Goal: Check status: Check status

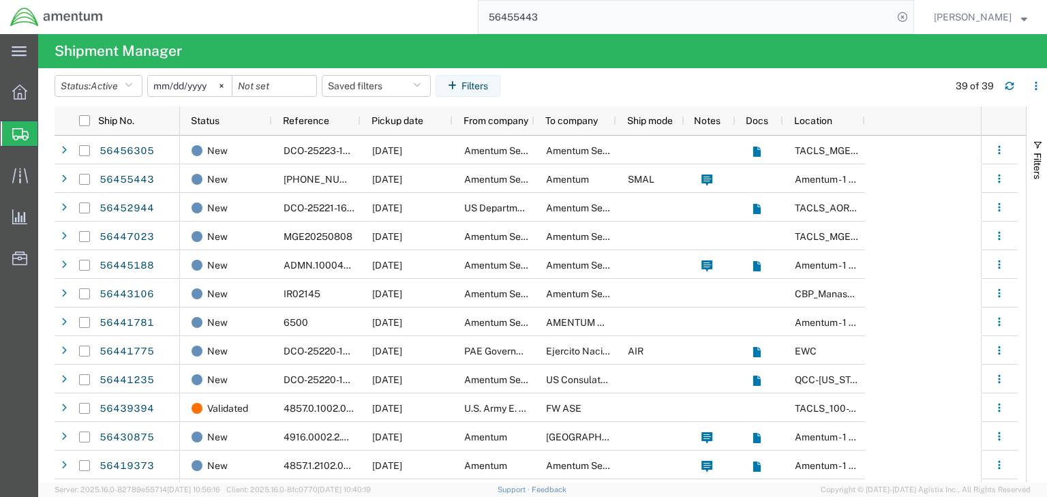
click at [542, 20] on input "56455443" at bounding box center [686, 17] width 415 height 33
click at [541, 19] on input "56455443" at bounding box center [686, 17] width 415 height 33
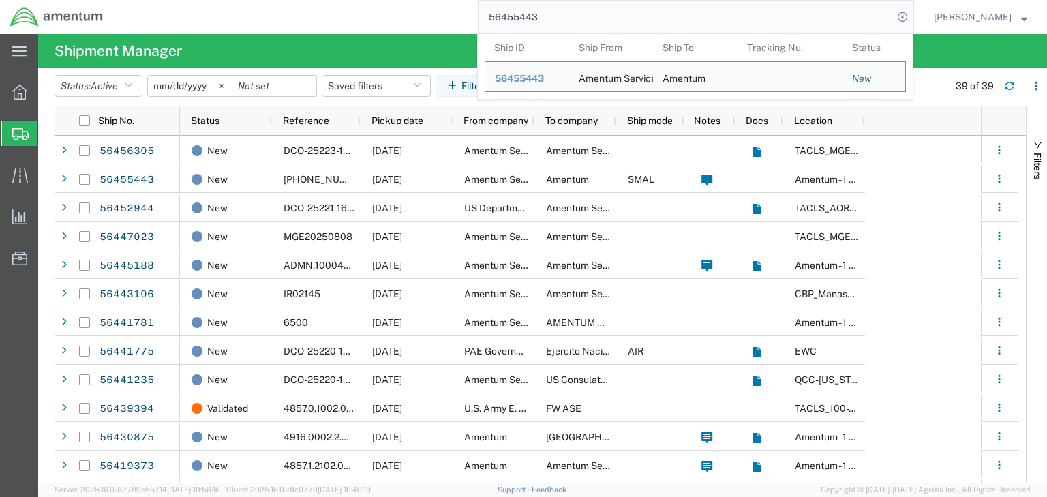
paste input "8384"
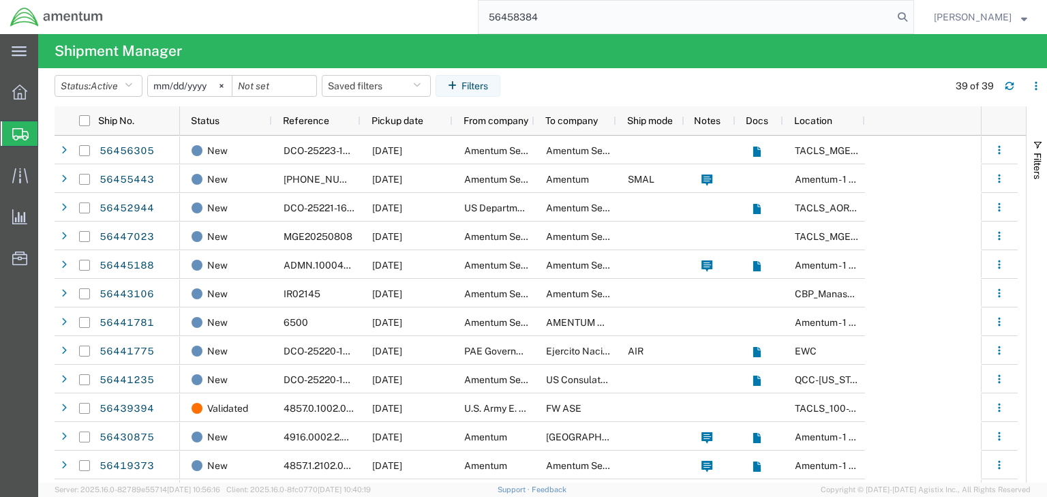
type input "56458384"
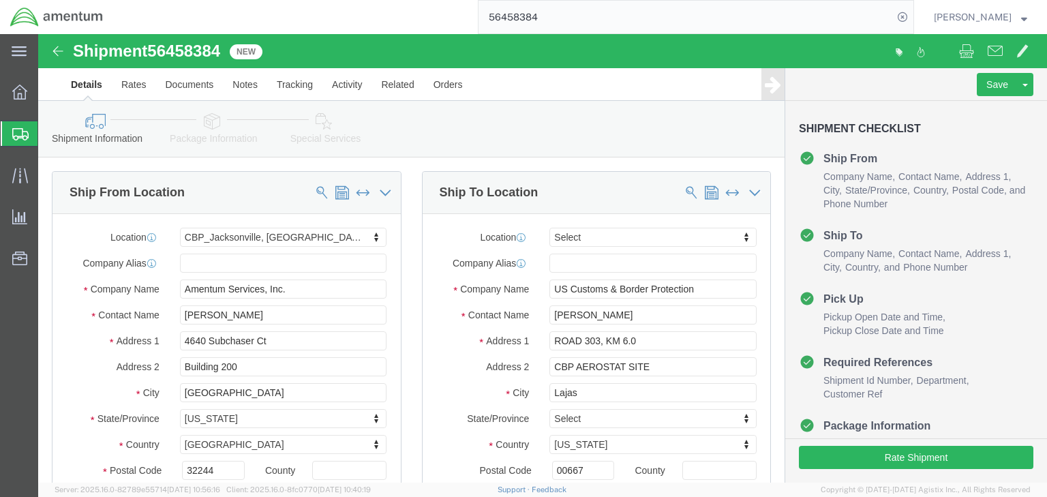
select select "49917"
select select
click icon
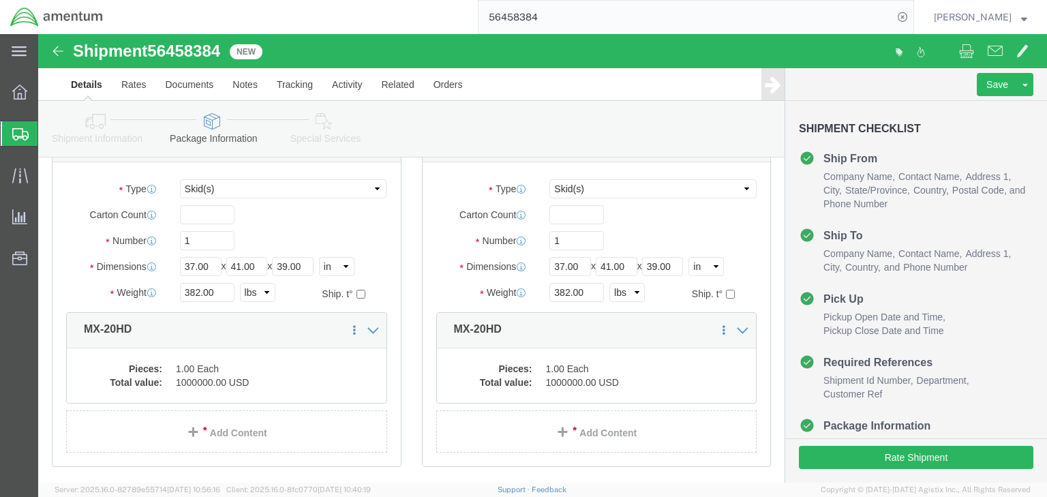
scroll to position [164, 0]
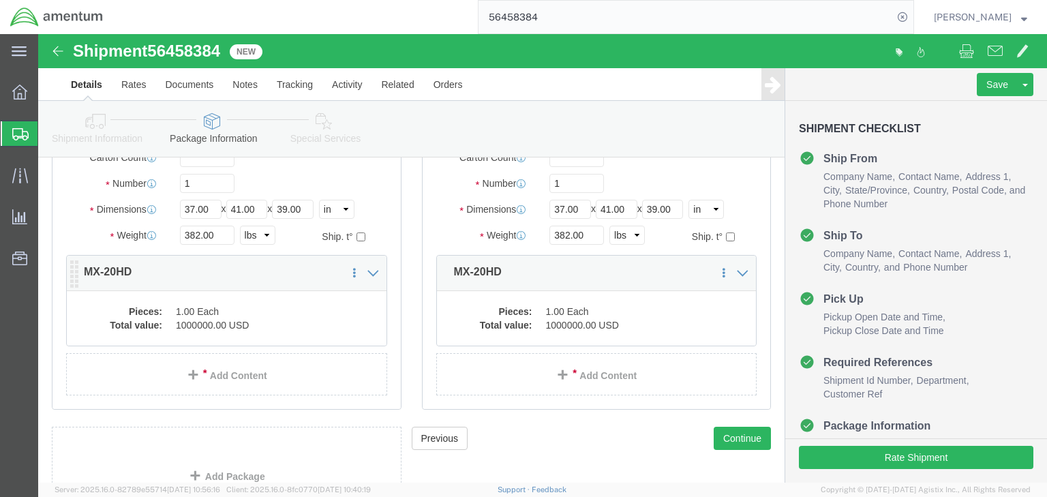
click dd "1000000.00 USD"
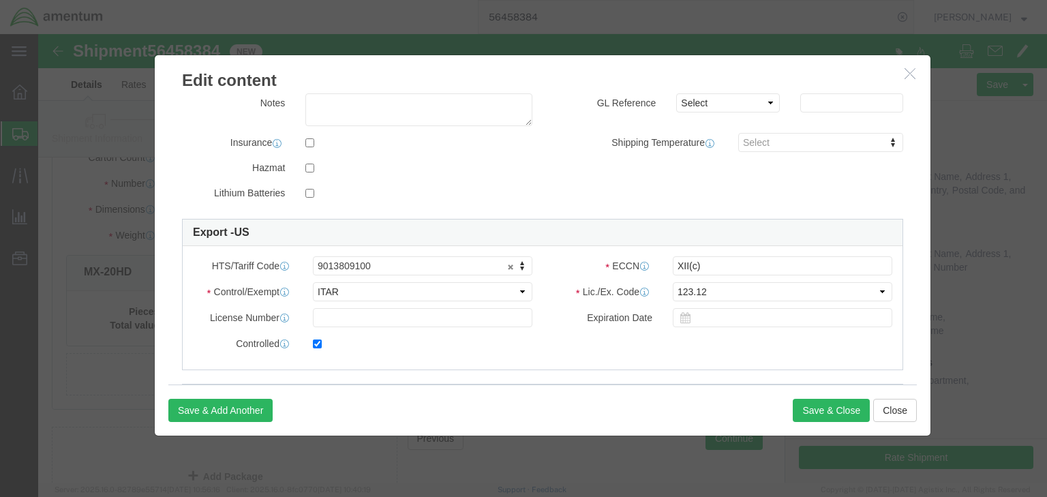
scroll to position [327, 0]
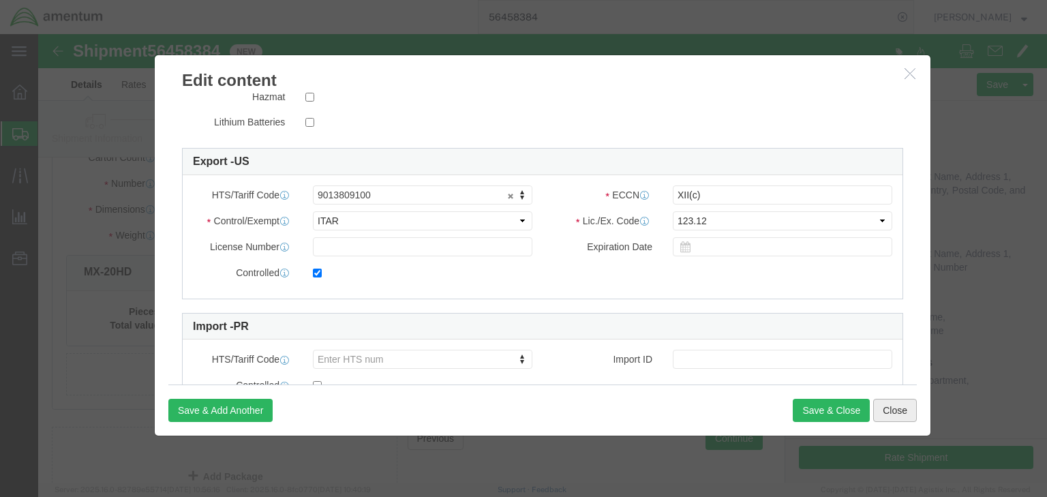
click button "Close"
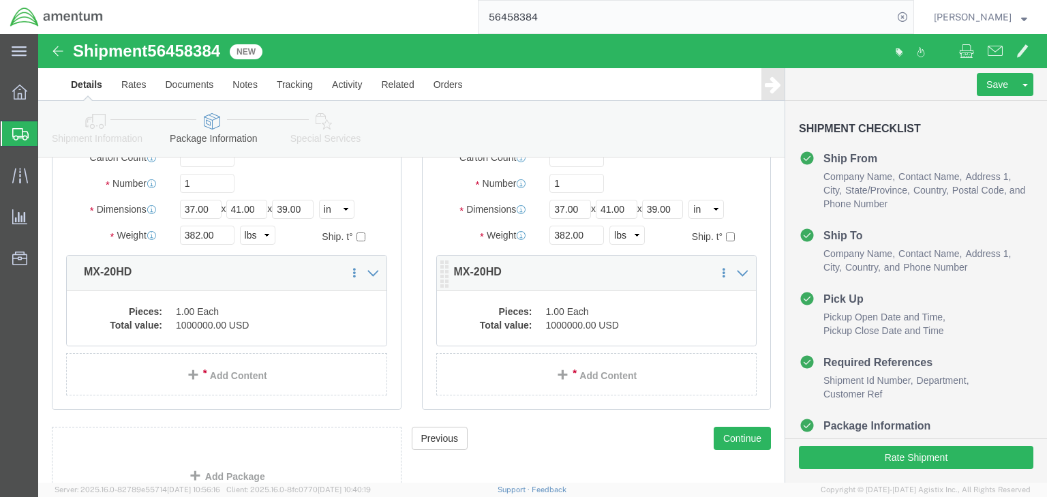
click dl "Pieces: 1.00 Each Total value: 1000000.00 USD"
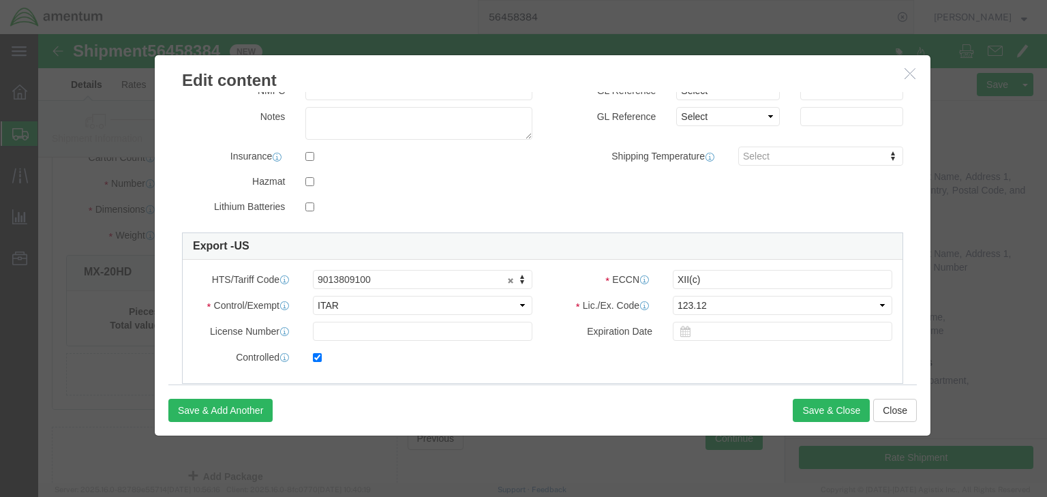
scroll to position [273, 0]
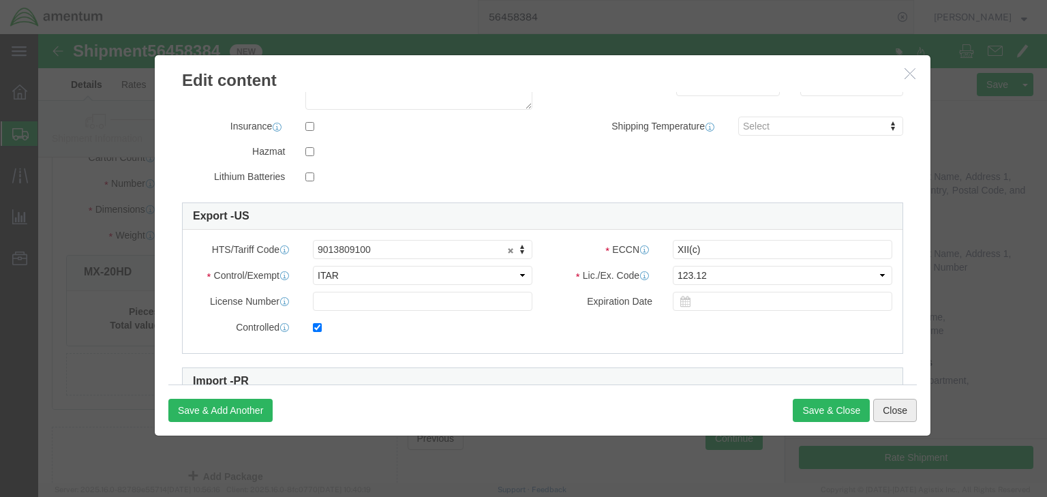
drag, startPoint x: 850, startPoint y: 377, endPoint x: 562, endPoint y: 344, distance: 290.4
click button "Close"
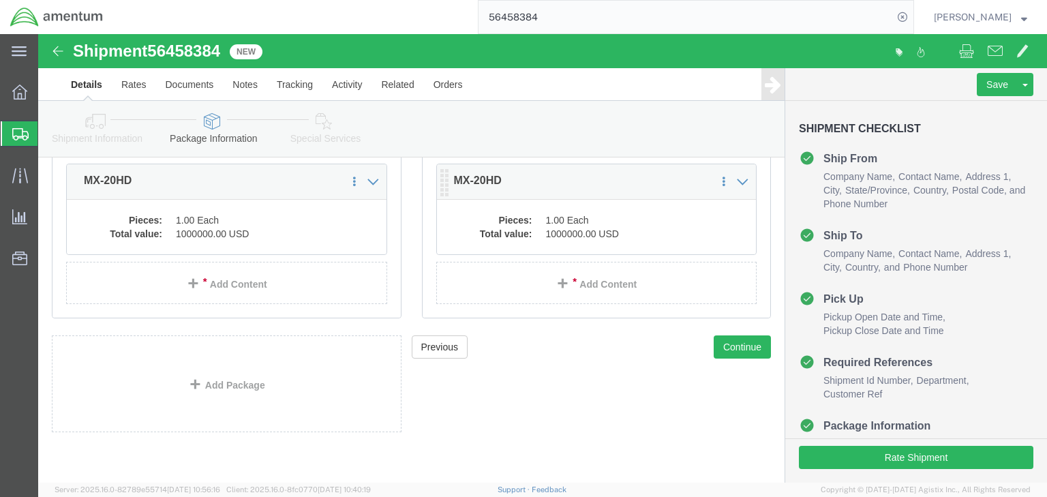
scroll to position [256, 0]
click dd "1000000.00 USD"
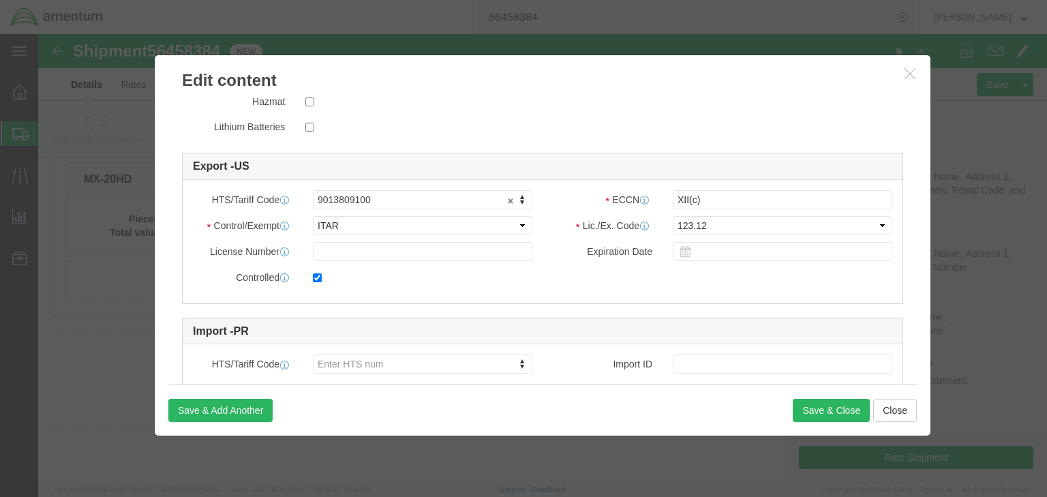
scroll to position [327, 0]
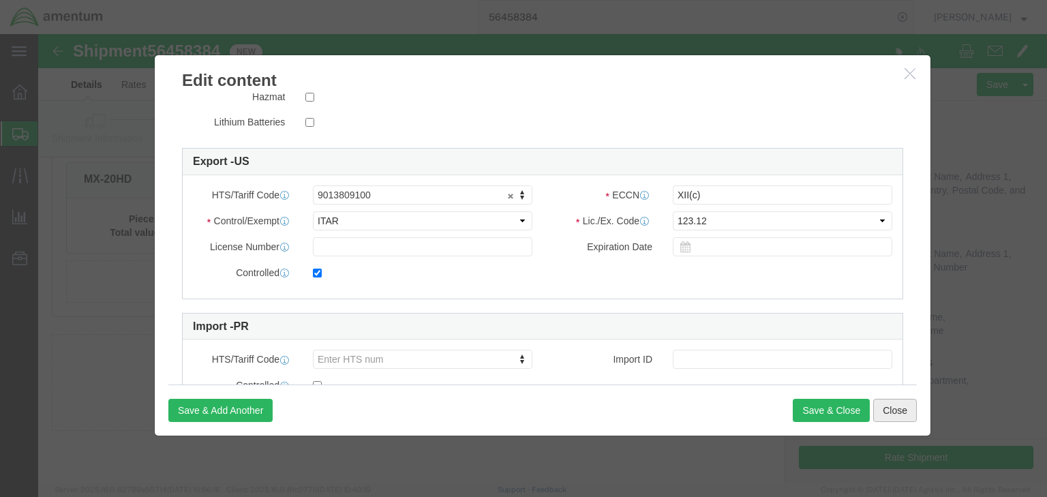
click button "Close"
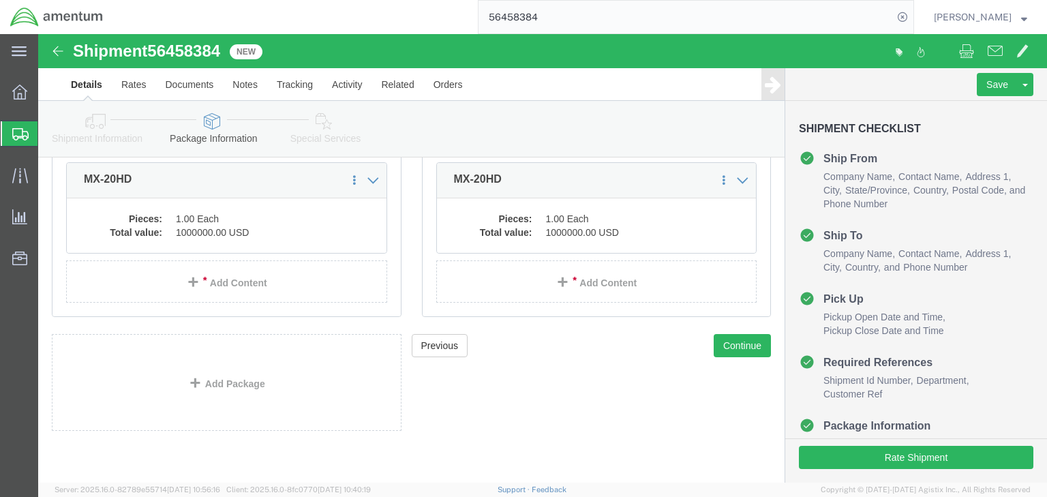
click icon
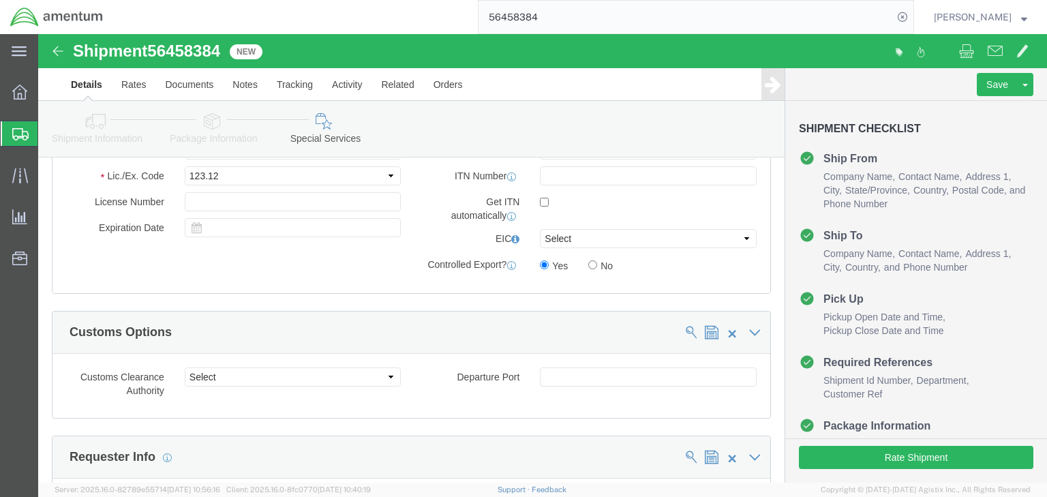
scroll to position [1068, 0]
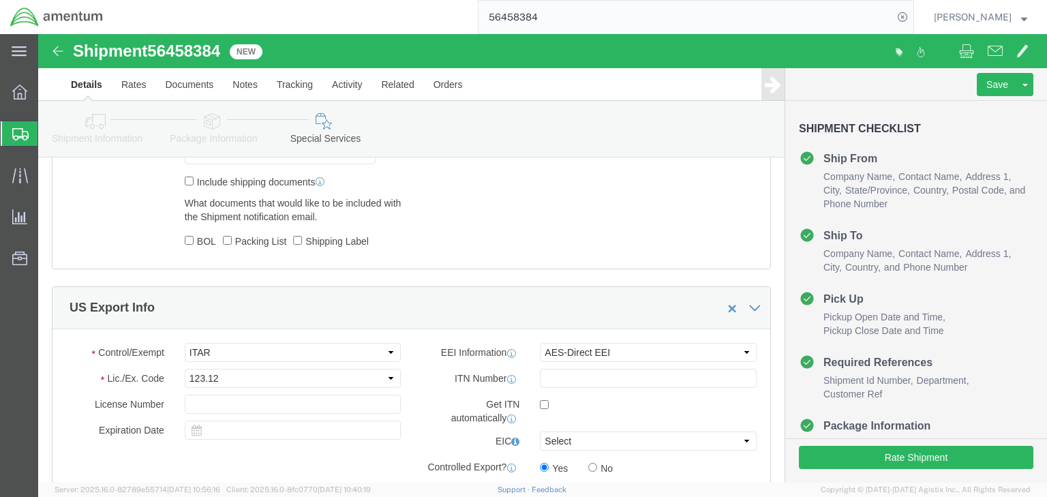
click icon
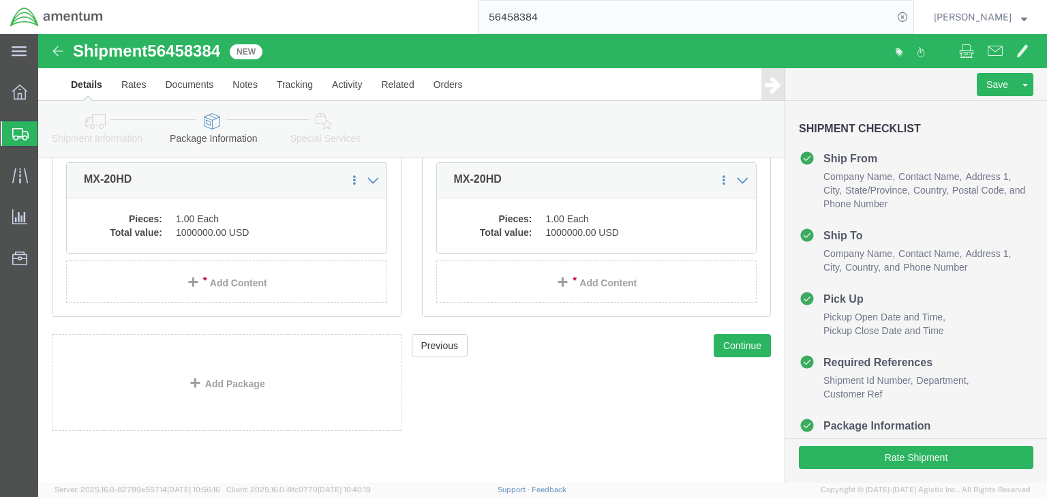
click icon
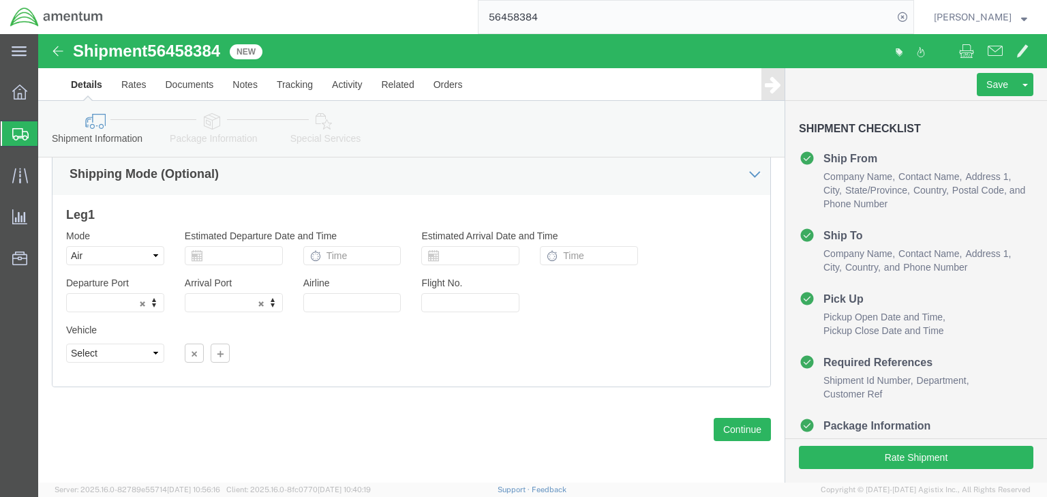
drag, startPoint x: 85, startPoint y: 131, endPoint x: 0, endPoint y: 200, distance: 109.1
click at [48, 130] on span "Shipments" at bounding box center [43, 133] width 11 height 27
